Goal: Task Accomplishment & Management: Use online tool/utility

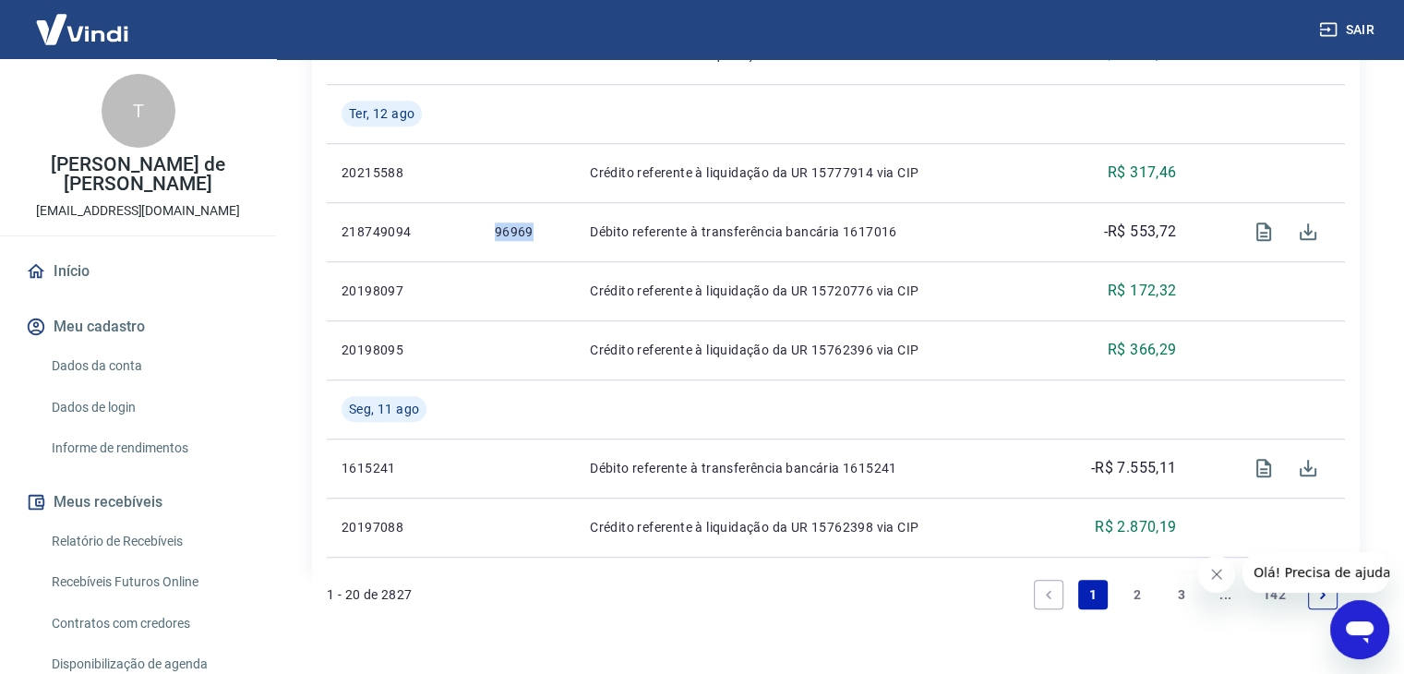
scroll to position [225, 0]
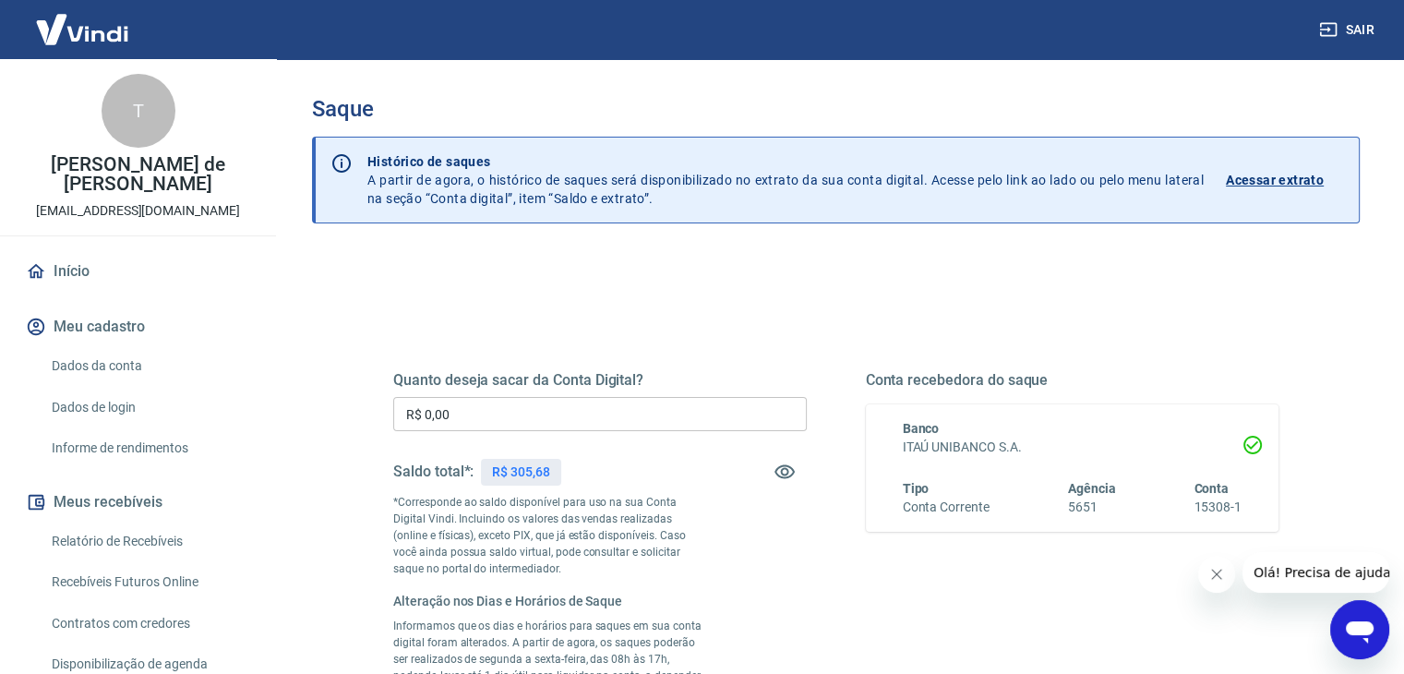
click at [487, 422] on input "R$ 0,00" at bounding box center [599, 414] width 413 height 34
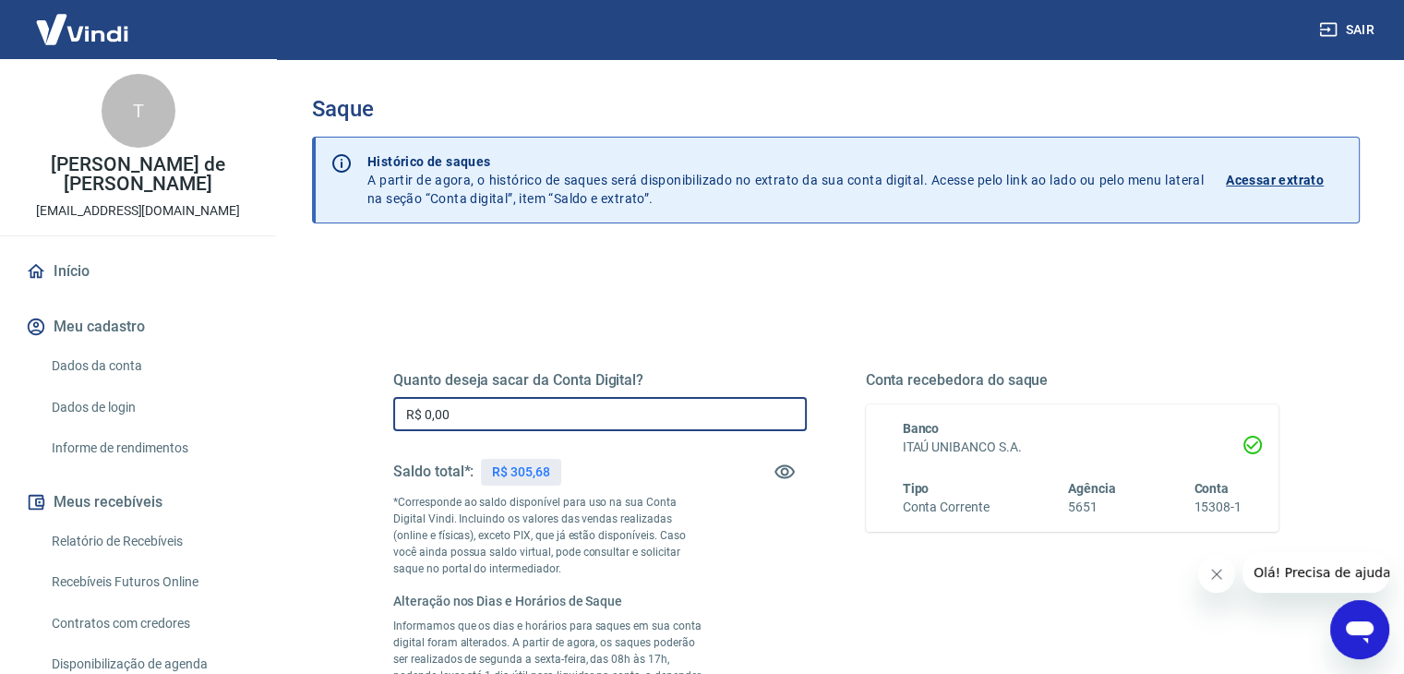
click at [487, 422] on input "R$ 0,00" at bounding box center [599, 414] width 413 height 34
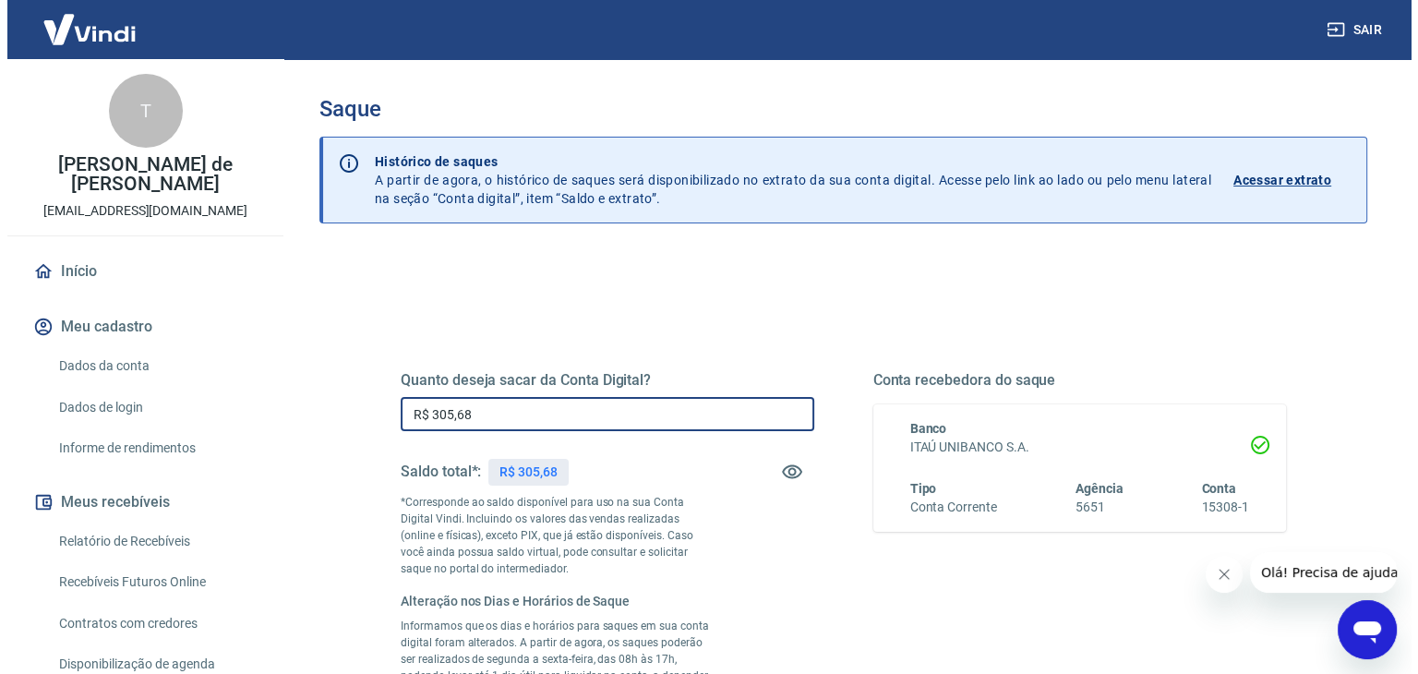
scroll to position [393, 0]
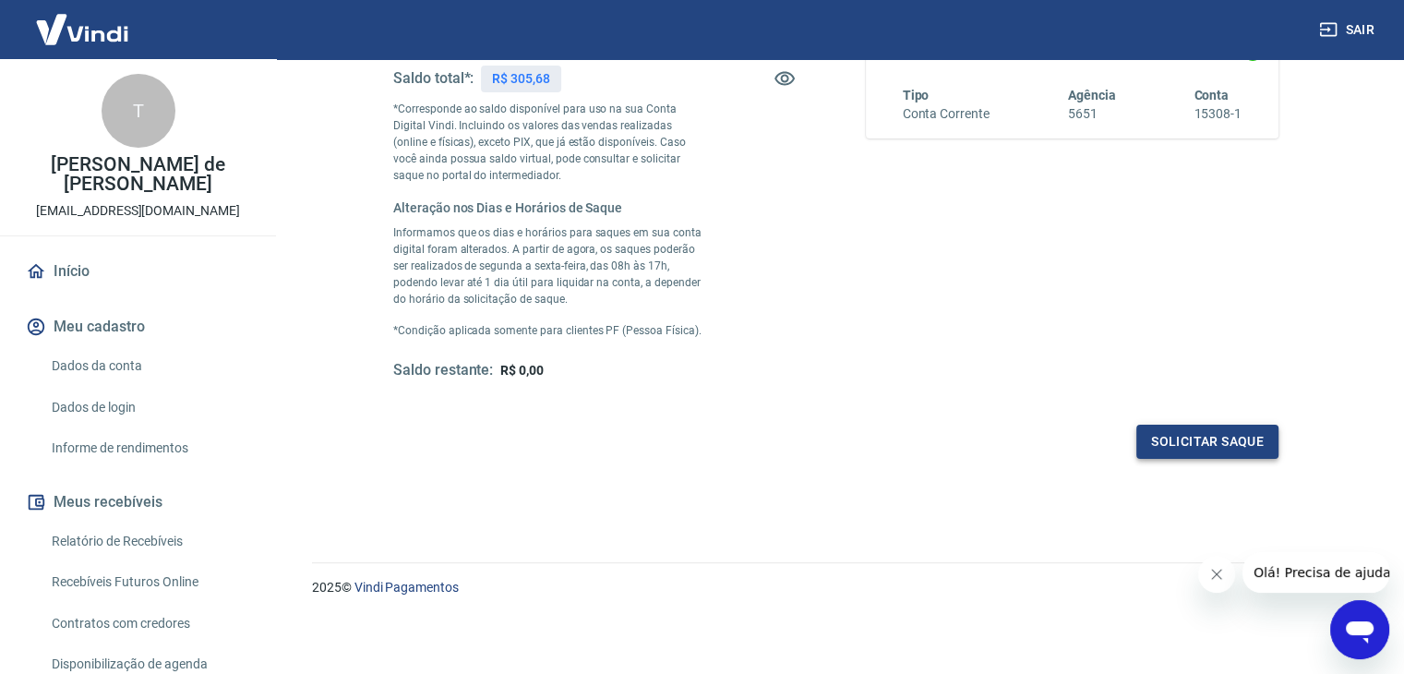
type input "R$ 305,68"
click at [1218, 435] on button "Solicitar saque" at bounding box center [1207, 442] width 142 height 34
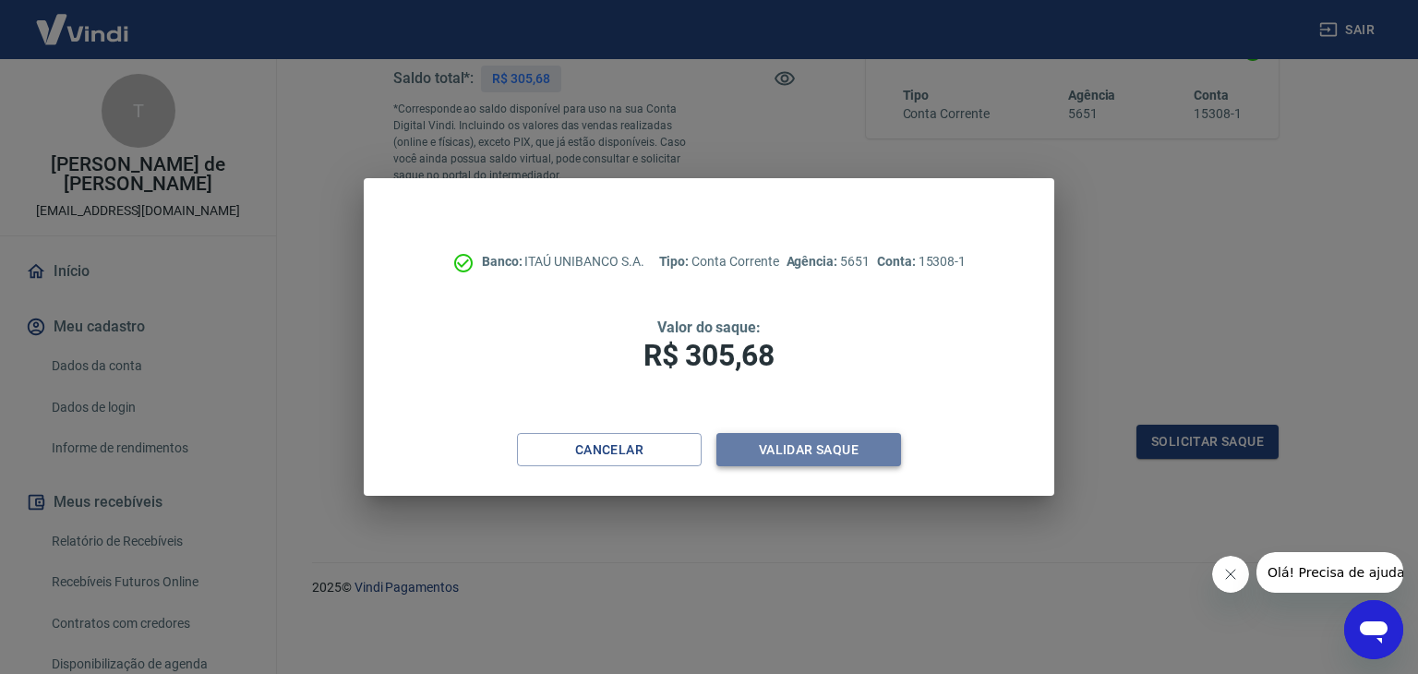
click at [801, 454] on button "Validar saque" at bounding box center [808, 450] width 185 height 34
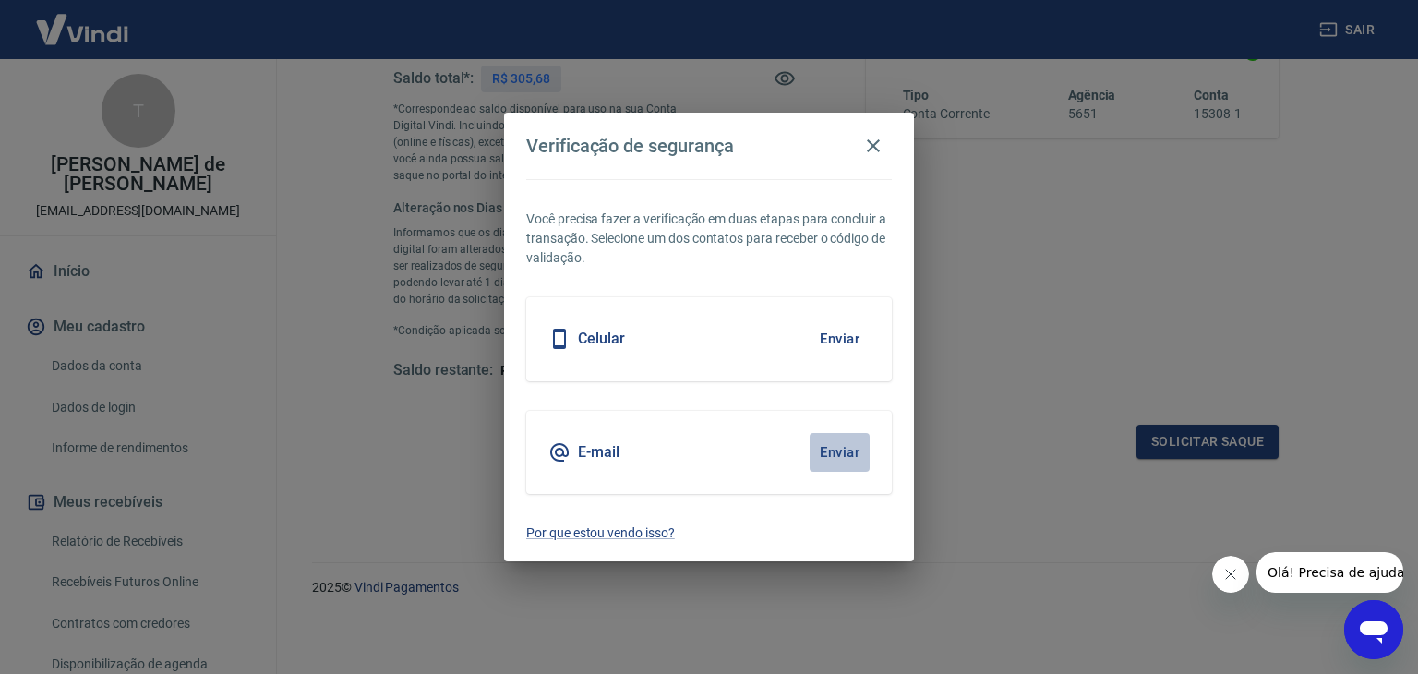
click at [845, 454] on button "Enviar" at bounding box center [839, 452] width 60 height 39
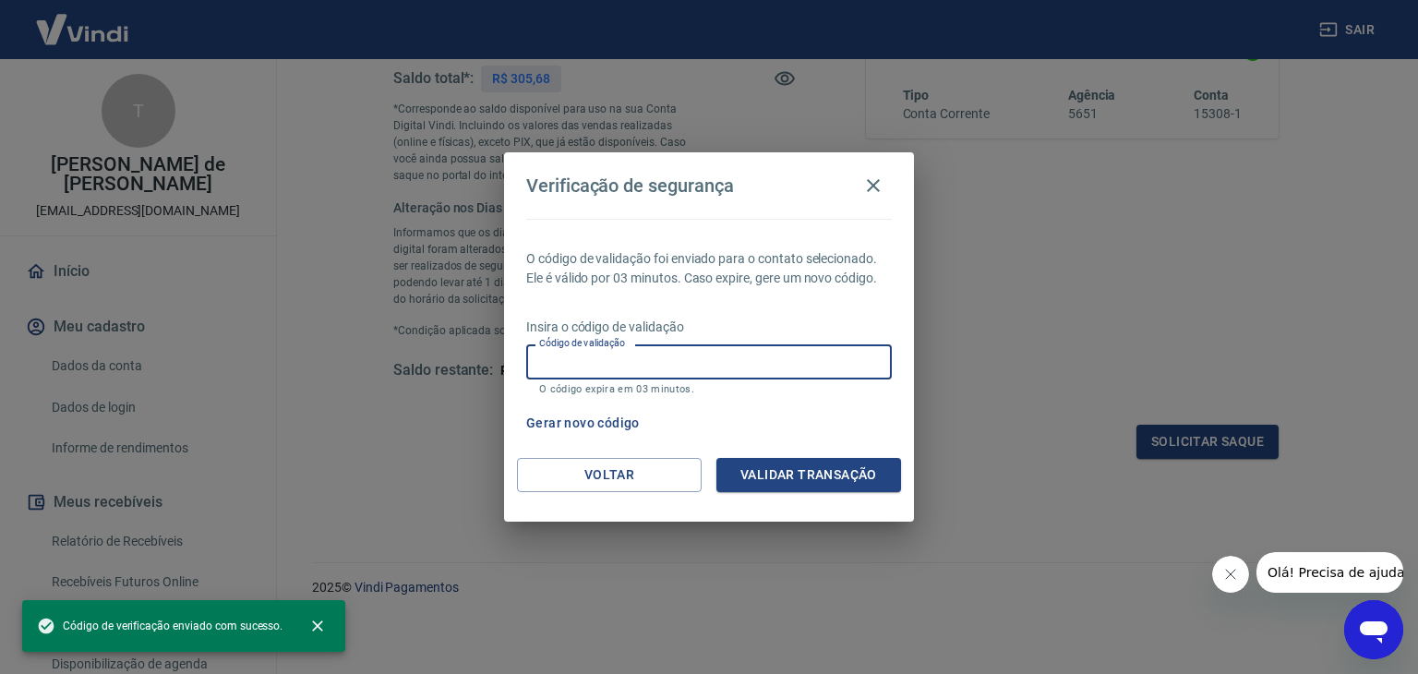
click at [735, 367] on input "Código de validação" at bounding box center [708, 361] width 365 height 34
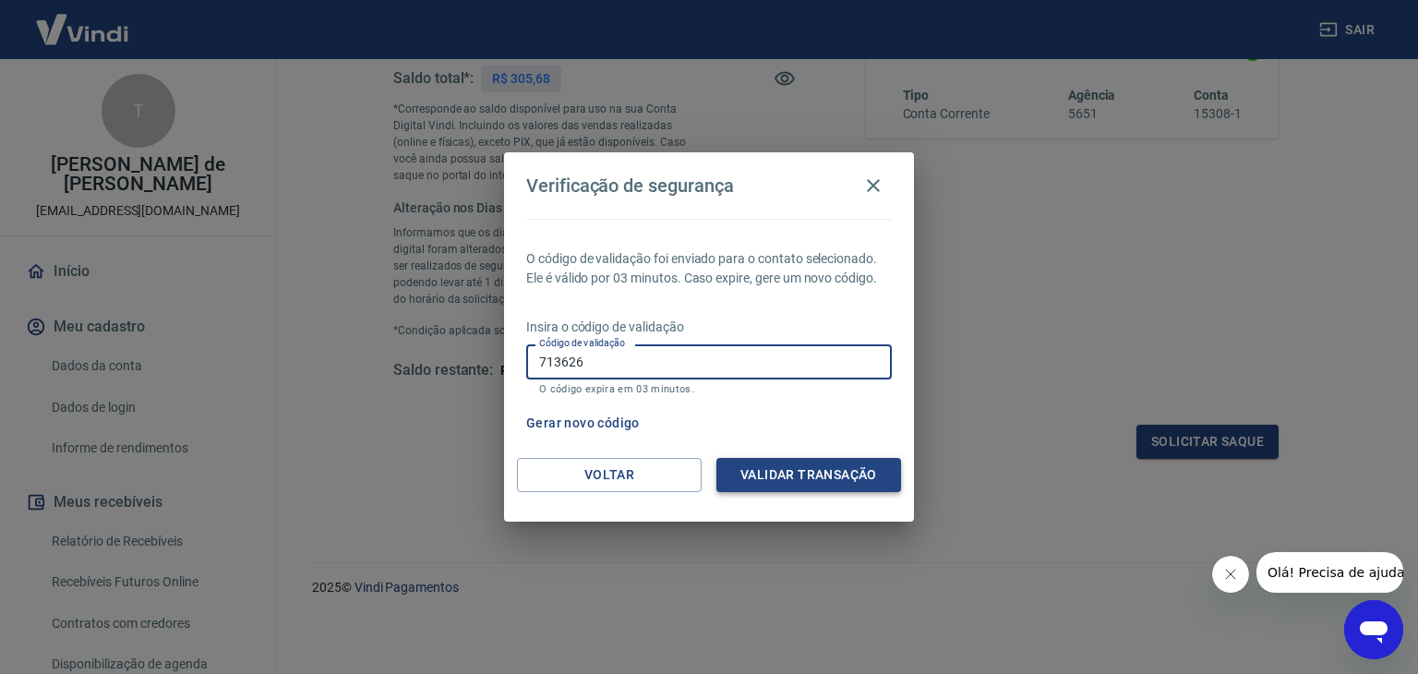
type input "713626"
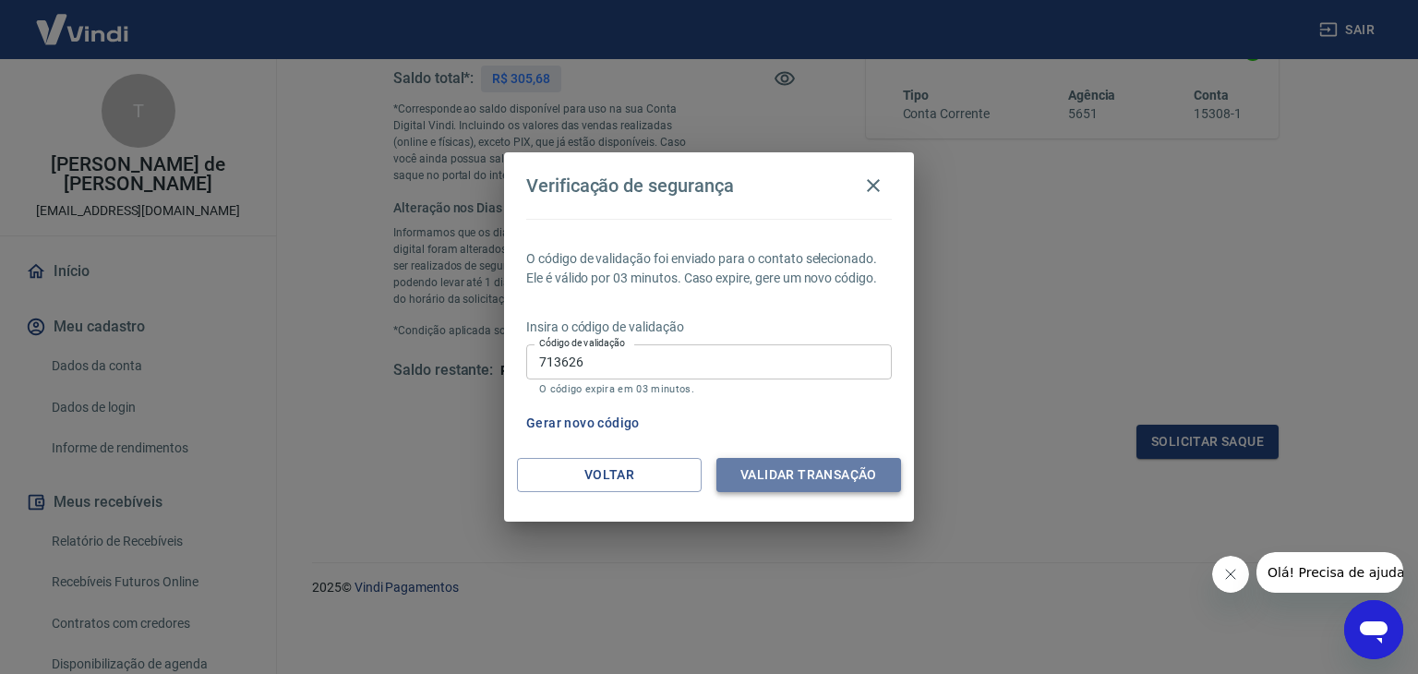
click at [836, 471] on button "Validar transação" at bounding box center [808, 475] width 185 height 34
